Goal: Task Accomplishment & Management: Complete application form

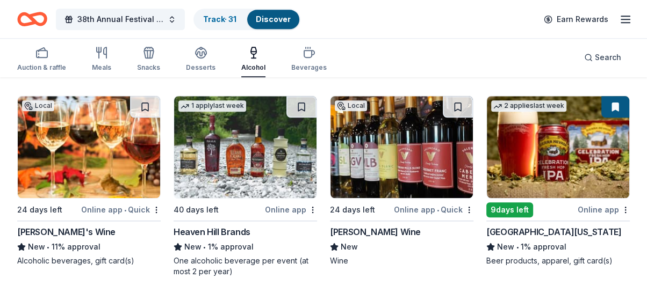
scroll to position [907, 0]
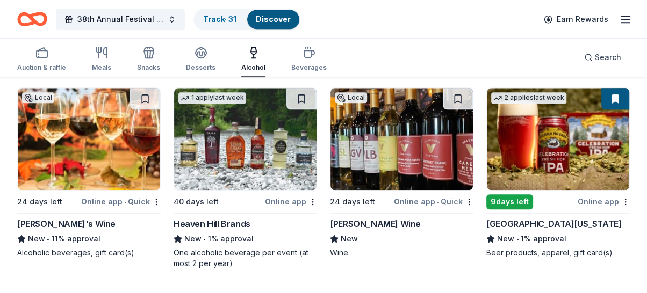
click at [59, 219] on div "[PERSON_NAME]'s Wine" at bounding box center [66, 223] width 98 height 13
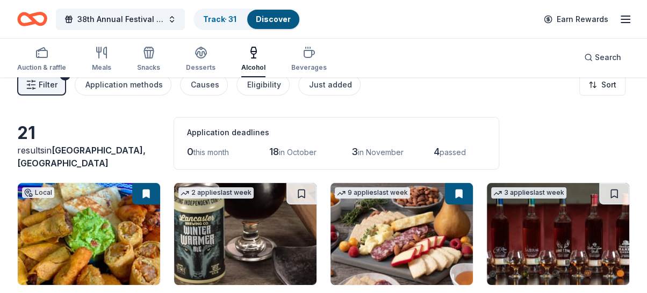
scroll to position [0, 0]
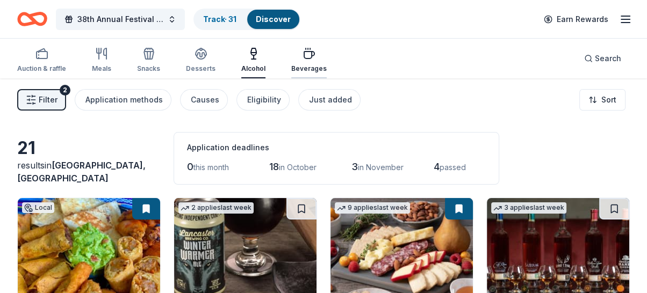
click at [311, 50] on div "button" at bounding box center [308, 53] width 35 height 13
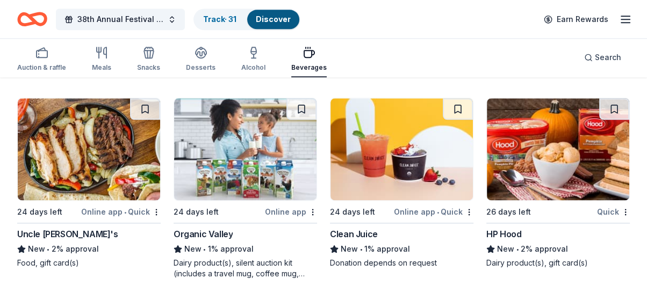
scroll to position [1142, 0]
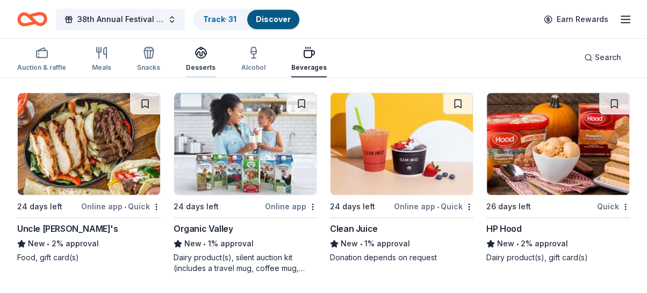
click at [199, 63] on div "Desserts" at bounding box center [201, 59] width 30 height 26
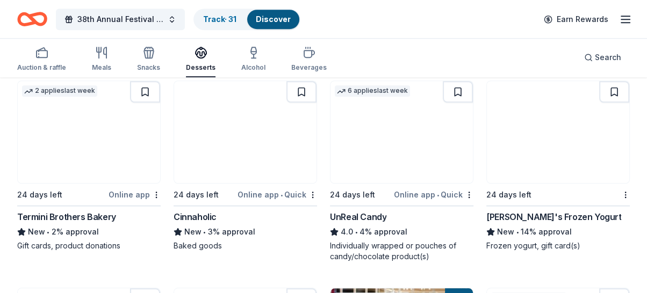
scroll to position [725, 0]
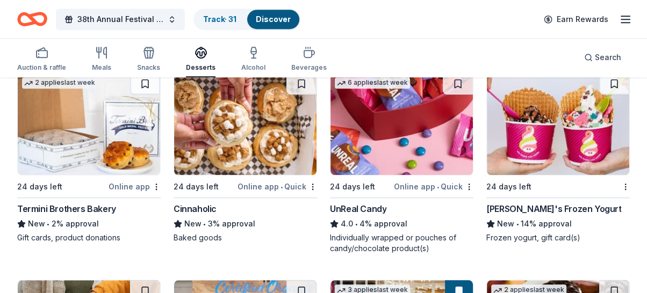
click at [199, 202] on div "Cinnaholic" at bounding box center [194, 208] width 43 height 13
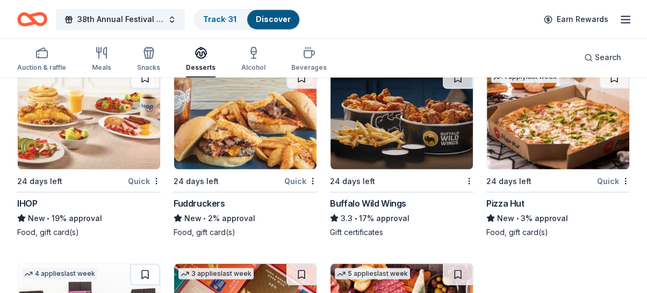
scroll to position [1553, 0]
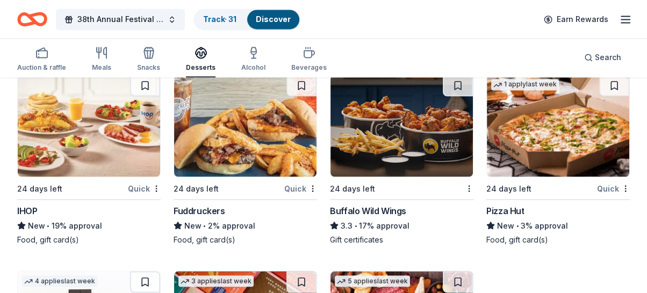
click at [369, 204] on div "Buffalo Wild Wings" at bounding box center [368, 210] width 76 height 13
click at [134, 69] on div "Auction & raffle Meals Snacks Desserts Alcohol Beverages" at bounding box center [171, 59] width 309 height 35
click at [137, 53] on div "button" at bounding box center [148, 52] width 23 height 13
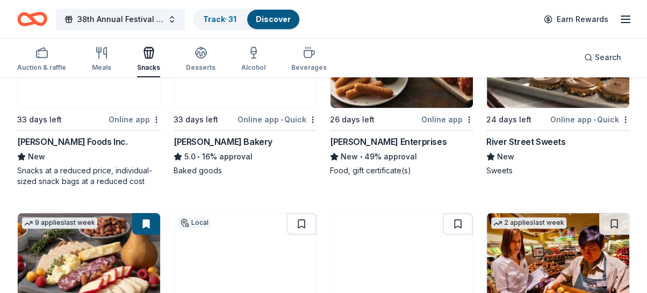
scroll to position [396, 0]
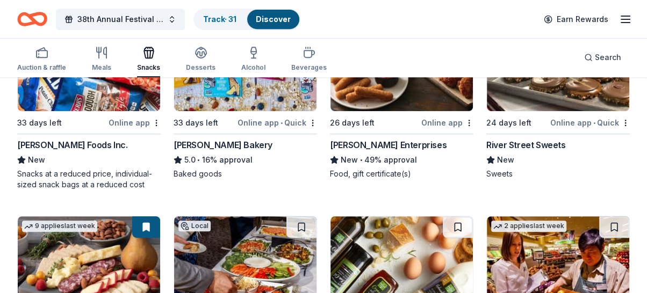
click at [52, 146] on div "[PERSON_NAME] Foods Inc." at bounding box center [72, 145] width 110 height 13
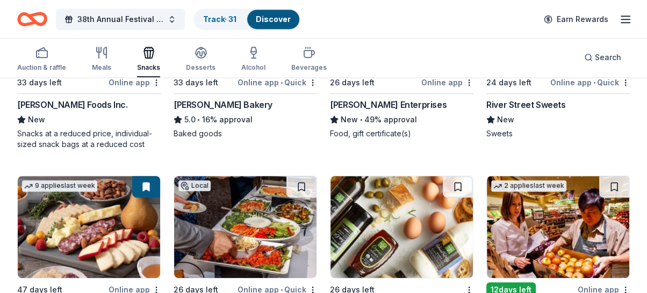
scroll to position [411, 0]
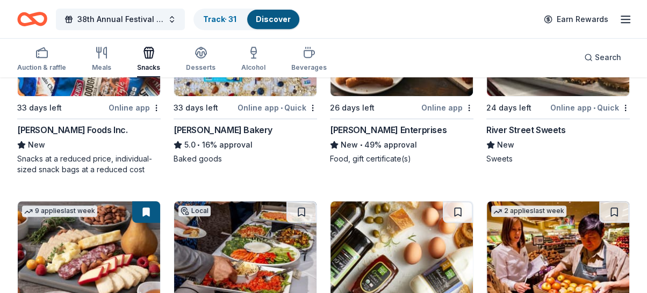
click at [520, 125] on div "River Street Sweets" at bounding box center [525, 130] width 79 height 13
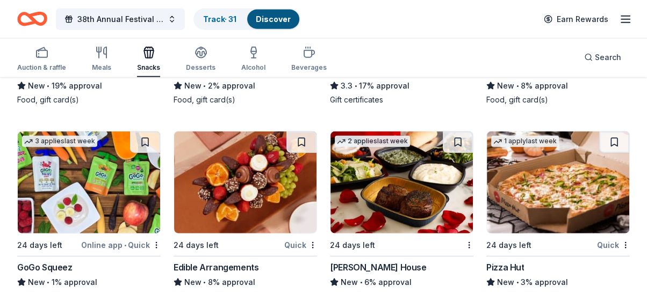
scroll to position [2012, 0]
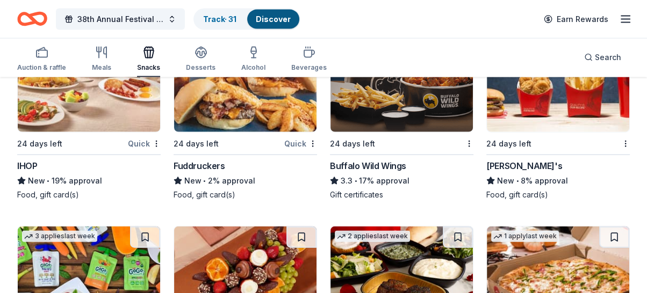
click at [514, 164] on div "Wendy's" at bounding box center [524, 165] width 76 height 13
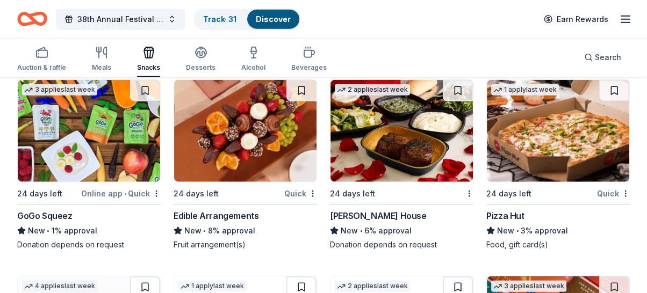
scroll to position [2199, 0]
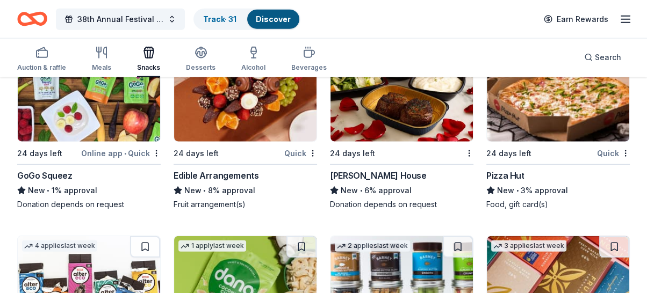
click at [384, 169] on div "Ruth's Chris Steak House" at bounding box center [378, 175] width 96 height 13
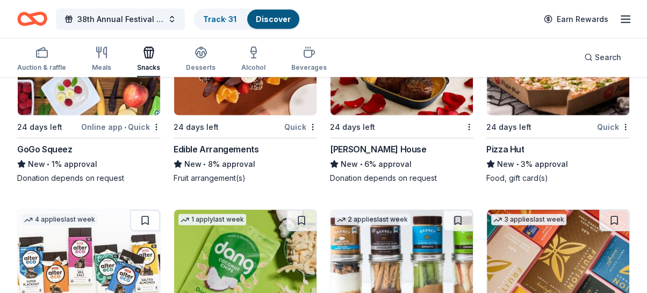
scroll to position [2237, 0]
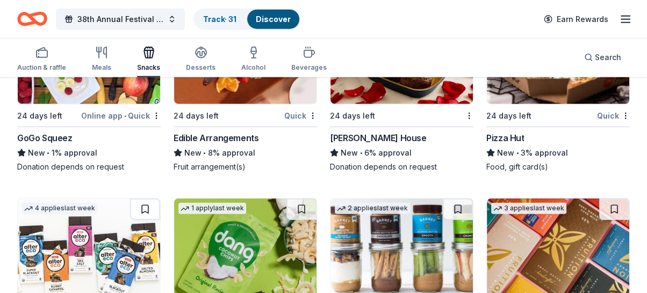
click at [223, 147] on div "New • 8% approval" at bounding box center [244, 153] width 143 height 13
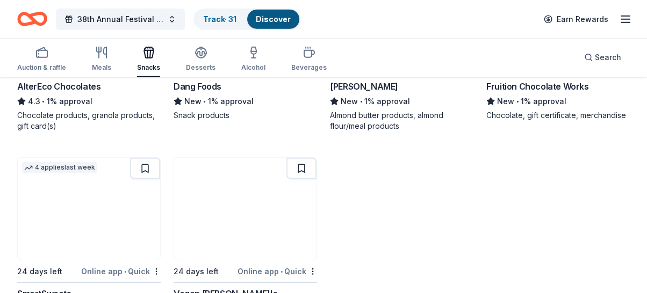
scroll to position [2565, 0]
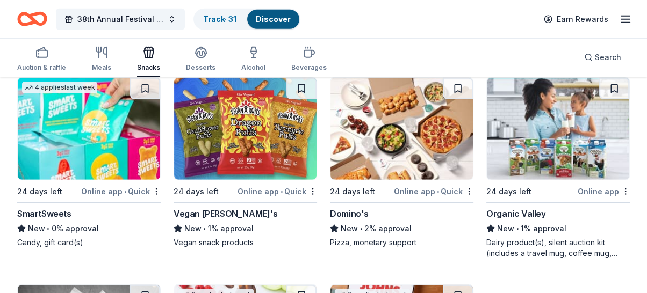
click at [34, 207] on div "SmartSweets" at bounding box center [44, 213] width 54 height 13
click at [530, 210] on div "Organic Valley" at bounding box center [515, 213] width 59 height 13
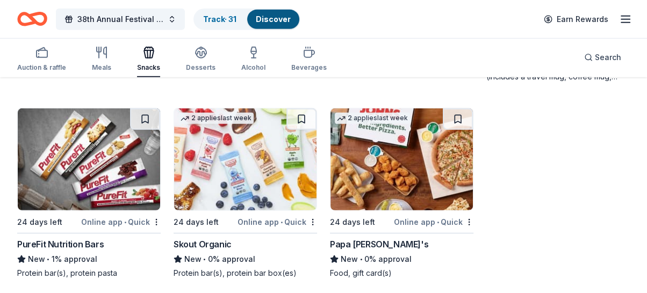
scroll to position [2745, 0]
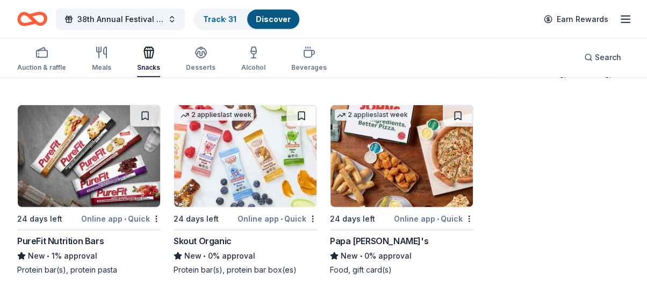
click at [49, 235] on div "PureFit Nutrition Bars" at bounding box center [60, 241] width 86 height 13
click at [80, 59] on div "Auction & raffle Meals Snacks Desserts Alcohol Beverages" at bounding box center [171, 59] width 309 height 35
click at [123, 56] on div "Auction & raffle Meals Snacks Desserts Alcohol Beverages" at bounding box center [171, 59] width 309 height 35
click at [117, 55] on div "Auction & raffle Meals Snacks Desserts Alcohol Beverages" at bounding box center [171, 59] width 309 height 35
click at [113, 55] on div "Auction & raffle Meals Snacks Desserts Alcohol Beverages" at bounding box center [171, 59] width 309 height 35
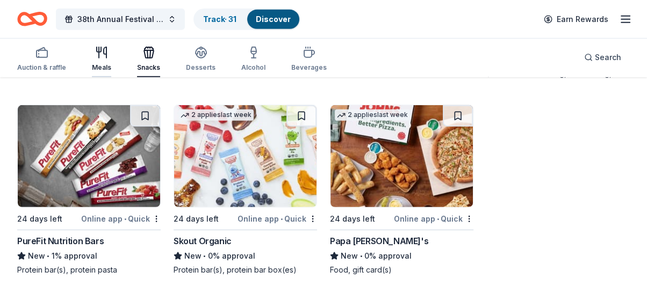
click at [100, 56] on icon "button" at bounding box center [101, 52] width 13 height 13
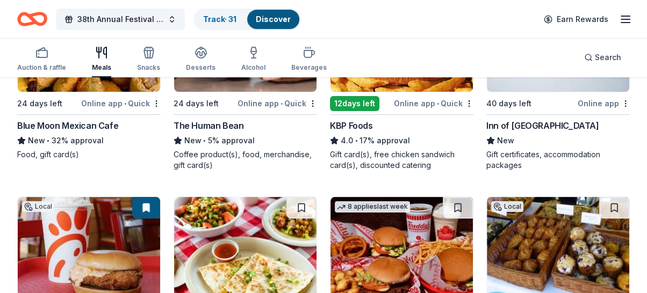
scroll to position [168, 0]
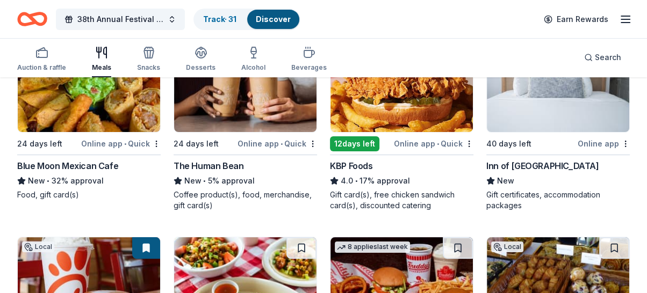
click at [354, 159] on div "KBP Foods" at bounding box center [351, 165] width 42 height 13
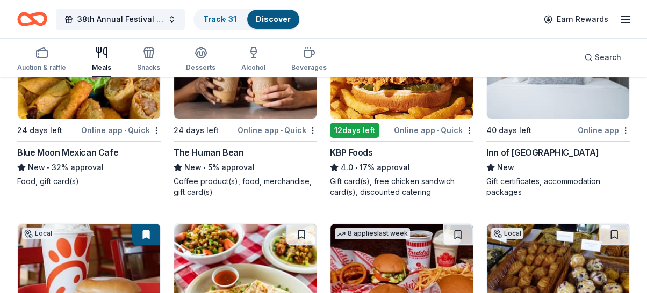
scroll to position [124, 0]
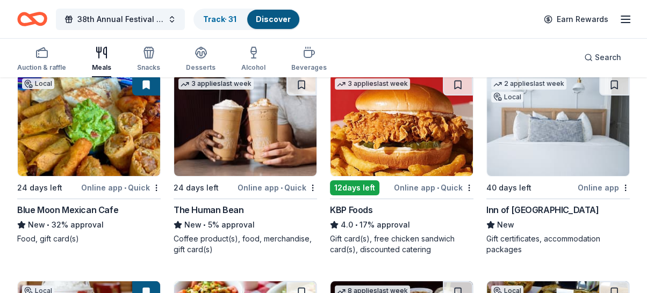
click at [70, 205] on div "Blue Moon Mexican Cafe" at bounding box center [67, 210] width 101 height 13
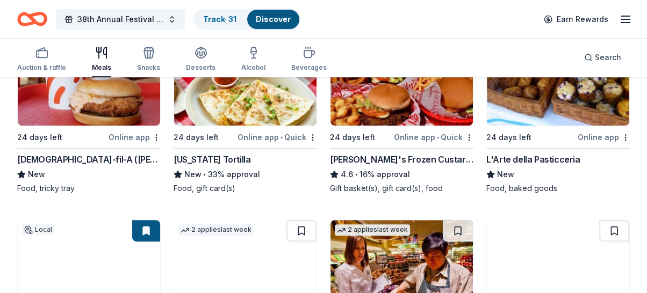
scroll to position [377, 0]
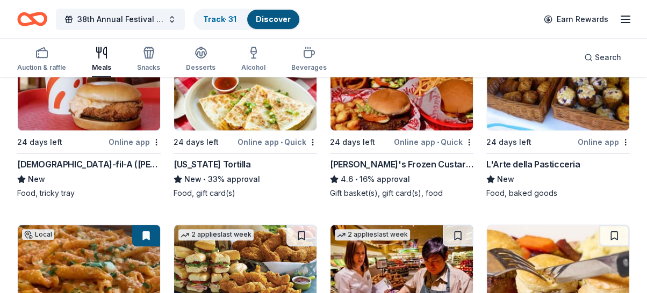
click at [504, 162] on div "L'Arte della Pasticceria" at bounding box center [532, 164] width 93 height 13
click at [575, 141] on div "24 days left" at bounding box center [530, 141] width 89 height 13
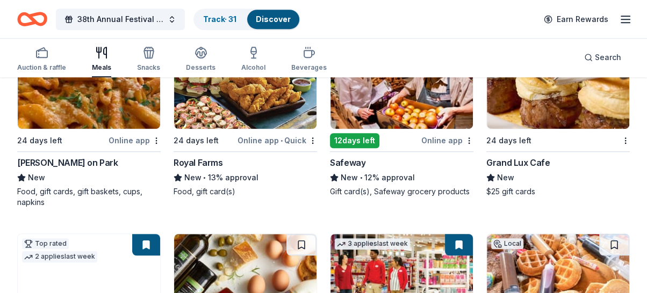
scroll to position [577, 0]
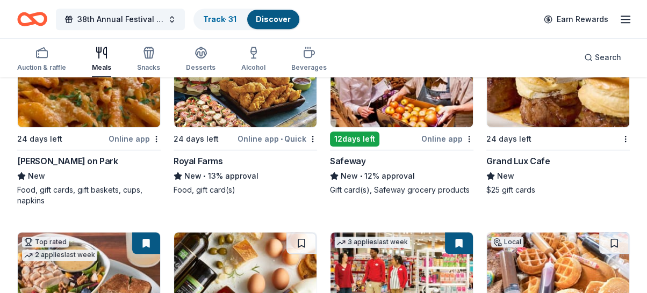
click at [529, 160] on div "Grand Lux Cafe" at bounding box center [517, 161] width 63 height 13
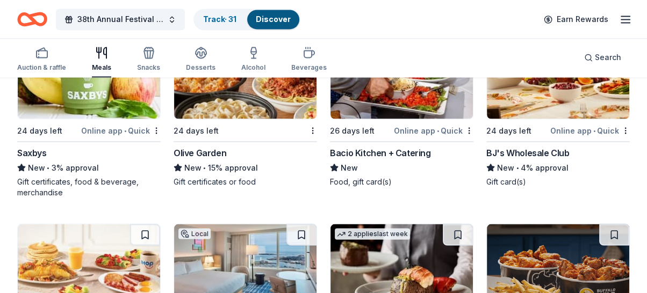
scroll to position [1564, 0]
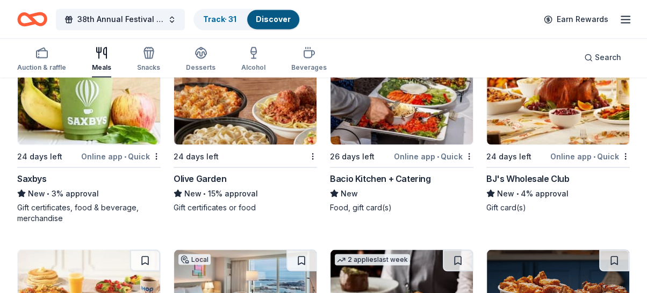
click at [209, 172] on div "Olive Garden" at bounding box center [199, 178] width 53 height 13
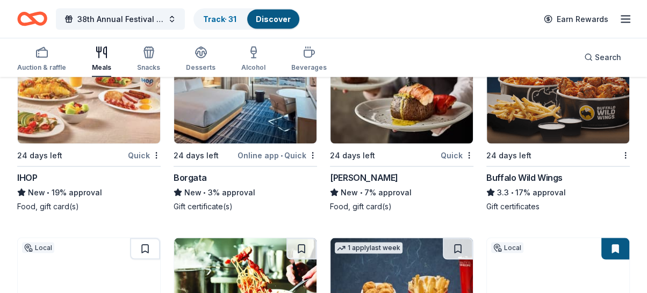
scroll to position [1783, 0]
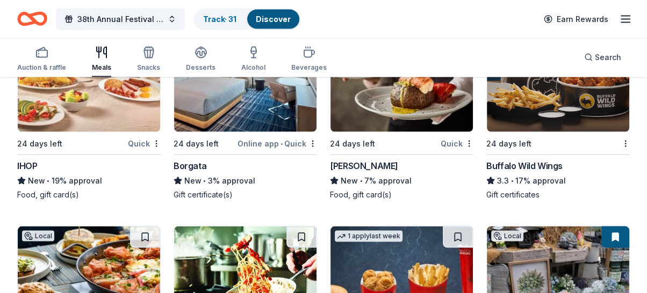
click at [351, 161] on div "Fleming's" at bounding box center [364, 165] width 68 height 13
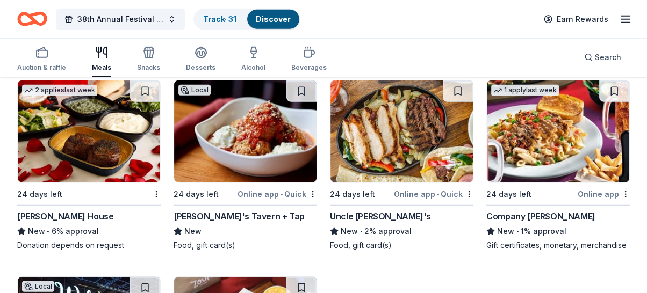
scroll to position [2348, 0]
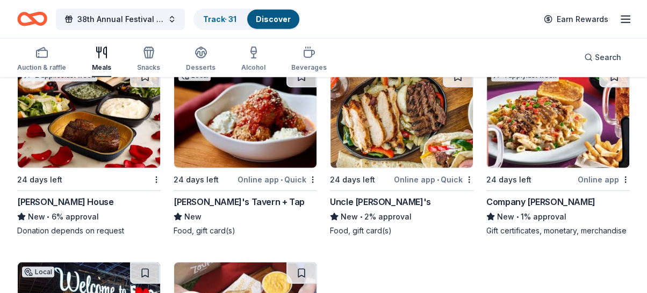
click at [226, 195] on div "Tommy's Tavern + Tap" at bounding box center [238, 201] width 131 height 13
click at [60, 197] on div "Ruth's Chris Steak House" at bounding box center [65, 201] width 96 height 13
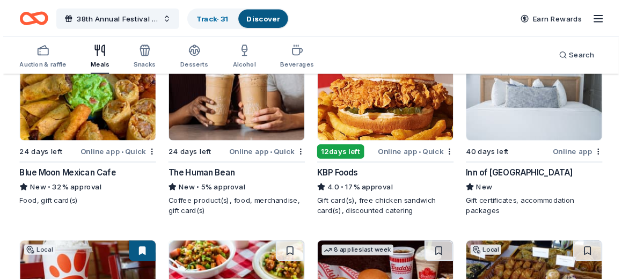
scroll to position [133, 0]
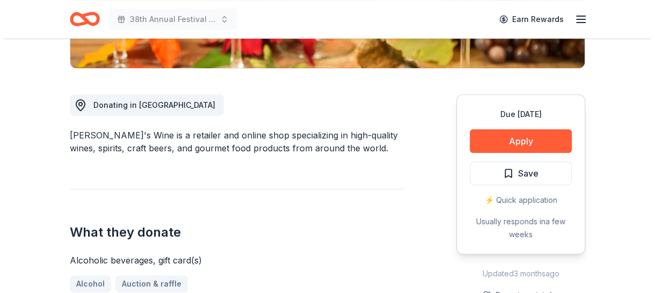
scroll to position [275, 0]
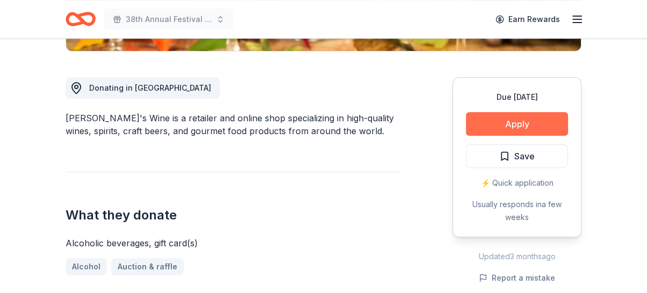
click at [523, 118] on button "Apply" at bounding box center [517, 124] width 102 height 24
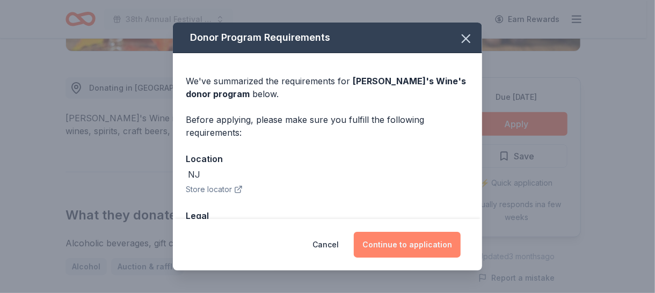
click at [423, 249] on button "Continue to application" at bounding box center [407, 245] width 107 height 26
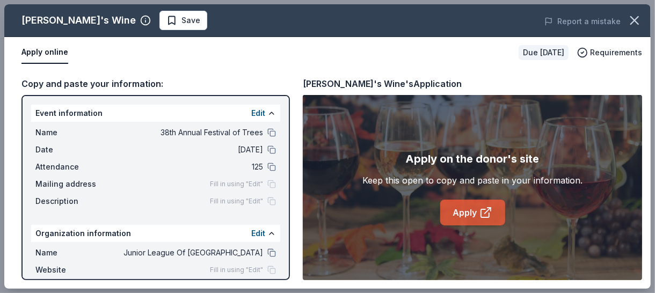
click at [469, 204] on link "Apply" at bounding box center [472, 213] width 65 height 26
click at [373, 29] on div "Gary's Wine Save" at bounding box center [198, 20] width 388 height 19
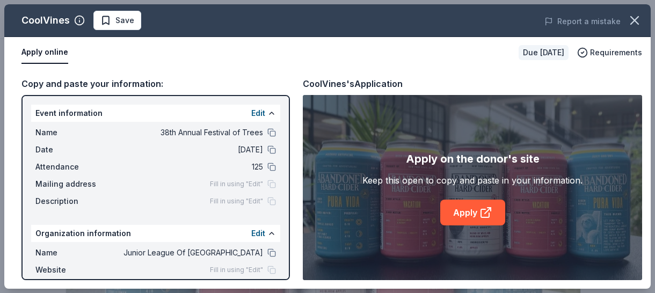
scroll to position [323, 0]
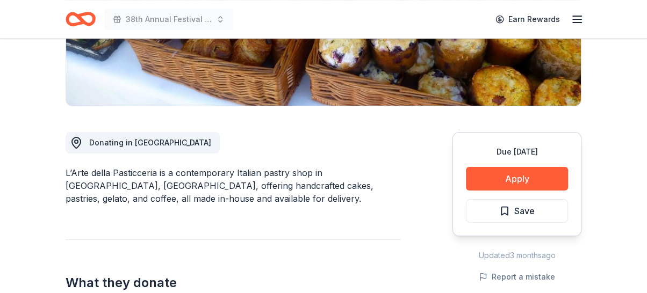
scroll to position [231, 0]
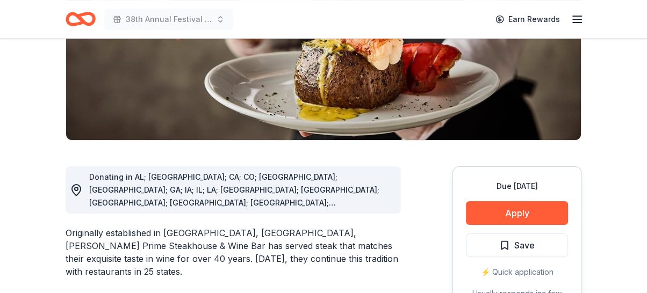
scroll to position [206, 0]
